Goal: Information Seeking & Learning: Learn about a topic

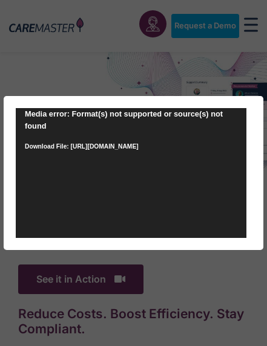
click at [90, 271] on div "Video Player [URL][DOMAIN_NAME] Media error: Format(s) not supported or source(…" at bounding box center [133, 173] width 267 height 346
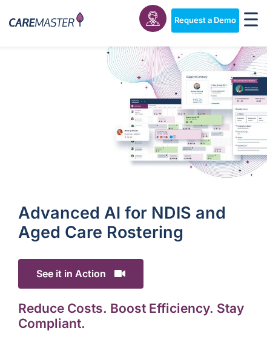
scroll to position [6, 0]
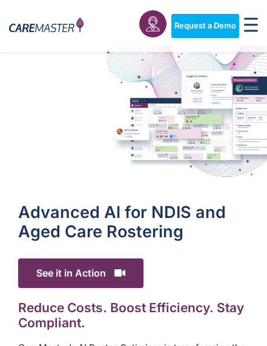
click at [26, 229] on h1 "Advanced Al for NDIS and Aged Care Rostering" at bounding box center [133, 222] width 230 height 39
click at [54, 237] on h1 "Advanced Al for NDIS and Aged Care Rostering" at bounding box center [133, 222] width 230 height 39
click at [63, 313] on h2 "Reduce Costs. Boost Efficiency. Stay Compliant." at bounding box center [133, 315] width 230 height 30
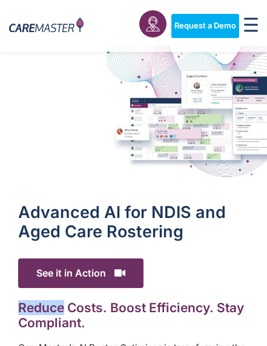
click at [137, 287] on span "See it in Action" at bounding box center [80, 274] width 125 height 30
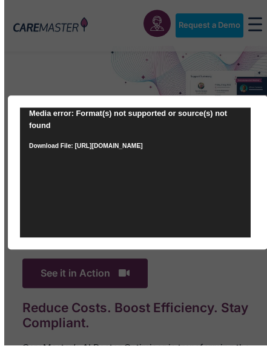
scroll to position [5, 0]
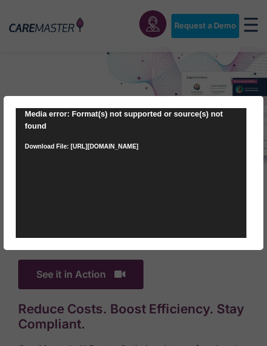
click at [89, 300] on div "Video Player [URL][DOMAIN_NAME] Media error: Format(s) not supported or source(…" at bounding box center [133, 173] width 267 height 346
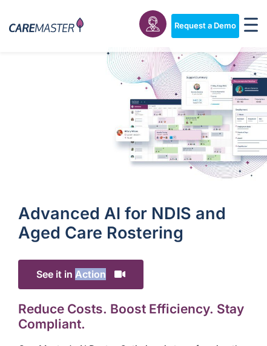
click at [121, 276] on icon at bounding box center [119, 275] width 11 height 10
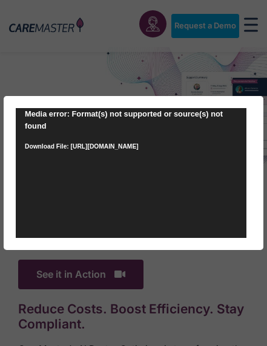
click at [116, 274] on div "Video Player [URL][DOMAIN_NAME] Media error: Format(s) not supported or source(…" at bounding box center [133, 173] width 267 height 346
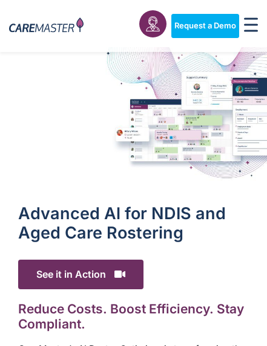
click at [115, 273] on icon at bounding box center [119, 275] width 11 height 10
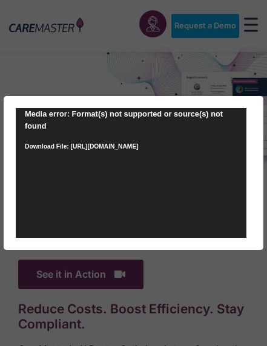
click at [99, 270] on div "Video Player [URL][DOMAIN_NAME] Media error: Format(s) not supported or source(…" at bounding box center [133, 173] width 267 height 346
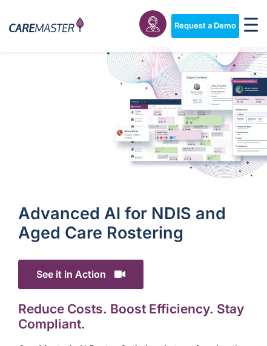
click at [82, 260] on span "See it in Action" at bounding box center [80, 275] width 125 height 30
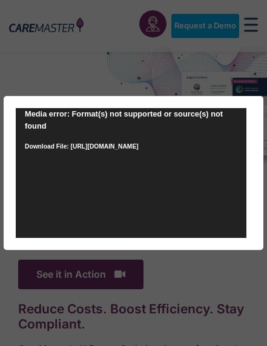
click at [85, 259] on div "Video Player [URL][DOMAIN_NAME] Media error: Format(s) not supported or source(…" at bounding box center [133, 173] width 267 height 346
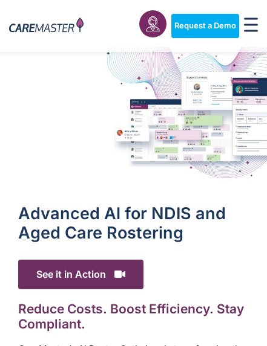
scroll to position [18, 0]
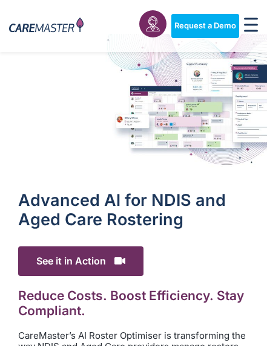
click at [93, 289] on h2 "Reduce Costs. Boost Efficiency. Stay Compliant." at bounding box center [133, 303] width 230 height 30
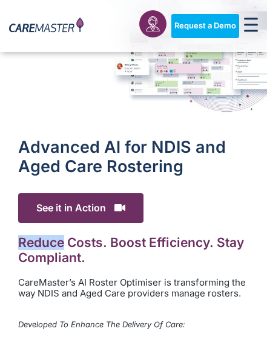
scroll to position [66, 0]
